Goal: Check status: Check status

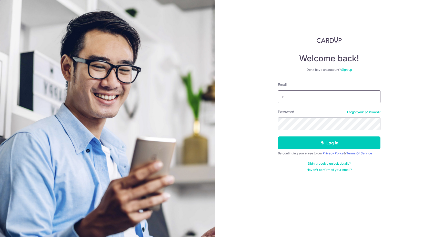
type input "[EMAIL_ADDRESS][DOMAIN_NAME]"
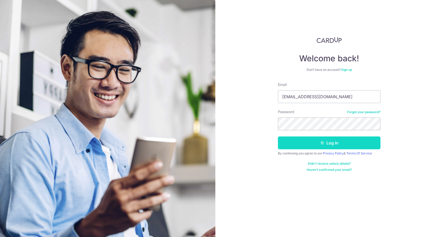
click at [307, 143] on button "Log in" at bounding box center [329, 142] width 102 height 13
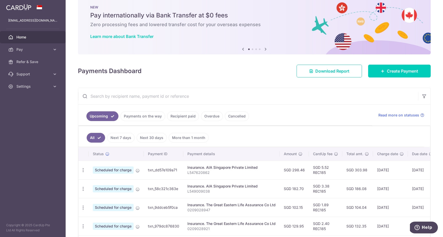
scroll to position [17, 0]
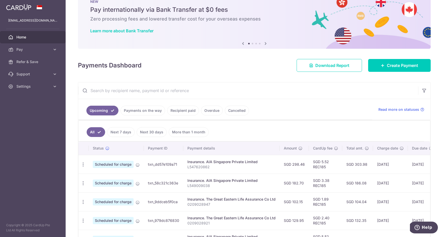
click at [241, 110] on link "Cancelled" at bounding box center [237, 111] width 24 height 10
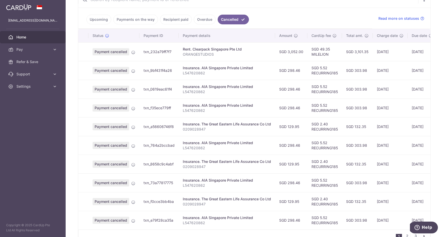
scroll to position [107, 0]
click at [390, 34] on span "Charge date" at bounding box center [387, 36] width 21 height 5
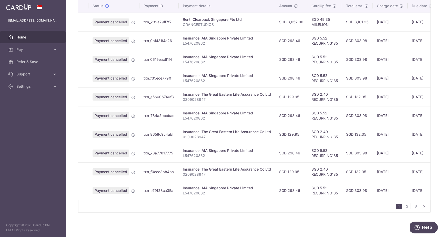
scroll to position [140, 0]
click at [412, 206] on link "3" at bounding box center [415, 206] width 6 height 6
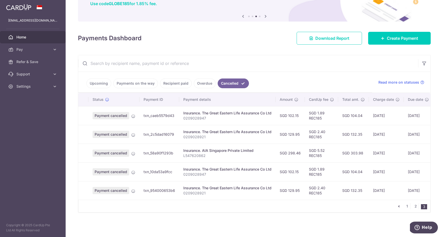
scroll to position [0, 0]
drag, startPoint x: 202, startPoint y: 148, endPoint x: 254, endPoint y: 149, distance: 52.3
click at [254, 149] on div "Insurance. AIA Singapore Private Limited" at bounding box center [227, 150] width 88 height 5
copy div "AIA Singapore Private Limited"
click at [231, 154] on p "L547620862" at bounding box center [227, 155] width 88 height 5
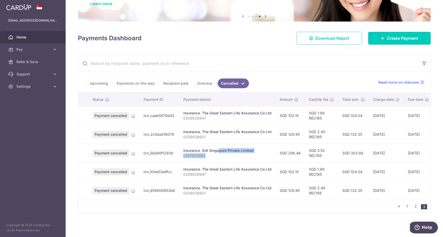
drag, startPoint x: 202, startPoint y: 147, endPoint x: 209, endPoint y: 157, distance: 11.9
click at [209, 157] on td "Insurance. AIA Singapore Private Limited L547620862" at bounding box center [227, 152] width 96 height 19
copy td "AIA Singapore Private Limited L547620862"
drag, startPoint x: 301, startPoint y: 149, endPoint x: 288, endPoint y: 148, distance: 13.6
click at [288, 148] on td "SGD 298.46" at bounding box center [289, 152] width 29 height 19
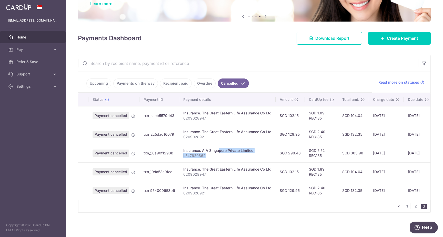
copy td "298.46"
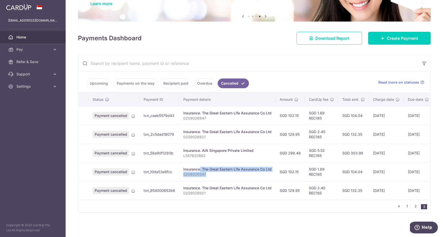
drag, startPoint x: 183, startPoint y: 166, endPoint x: 205, endPoint y: 172, distance: 23.0
click at [205, 172] on td "Insurance. The Great Eastern Life Assurance Co Ltd 0209028947" at bounding box center [227, 171] width 96 height 19
copy td "Insurance. The Great Eastern Life Assurance Co Ltd 0209028947"
drag, startPoint x: 298, startPoint y: 169, endPoint x: 287, endPoint y: 168, distance: 10.5
click at [287, 168] on td "SGD 102.15" at bounding box center [289, 171] width 29 height 19
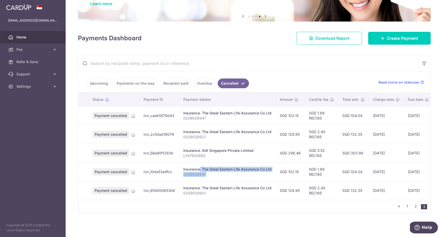
copy td "102.15"
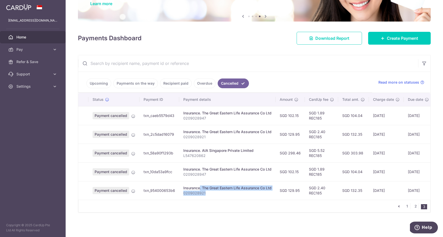
drag, startPoint x: 182, startPoint y: 184, endPoint x: 209, endPoint y: 190, distance: 27.0
click at [209, 190] on td "Insurance. The Great Eastern Life Assurance Co Ltd 0209028921" at bounding box center [227, 190] width 96 height 19
copy td "Insurance. The Great Eastern Life Assurance Co Ltd 0209028921"
drag, startPoint x: 300, startPoint y: 187, endPoint x: 288, endPoint y: 186, distance: 12.3
click at [288, 186] on td "SGD 129.95" at bounding box center [289, 190] width 29 height 19
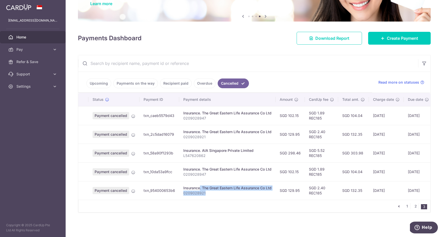
copy td "129.95"
